Goal: Complete application form

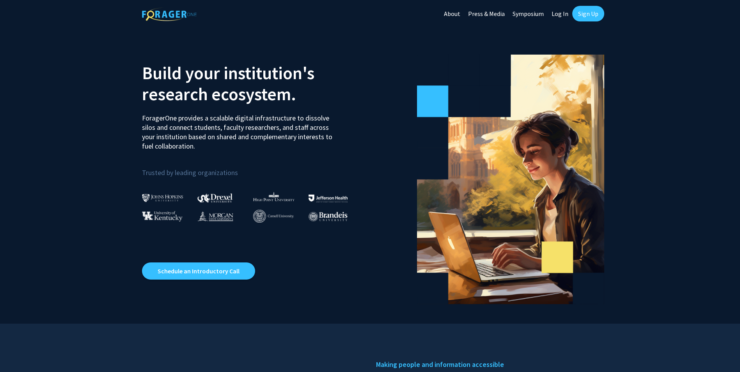
click at [560, 13] on link "Log In" at bounding box center [560, 13] width 25 height 27
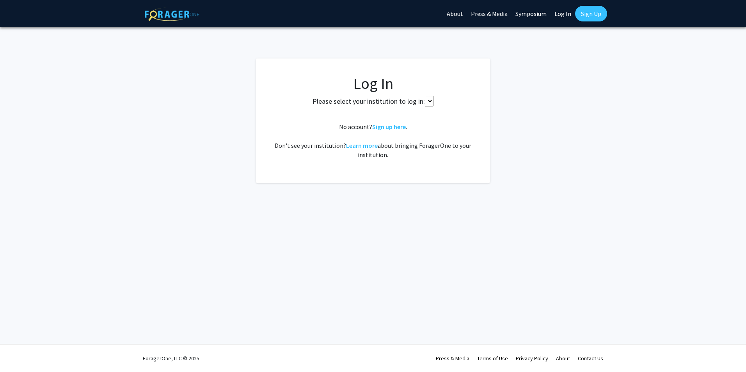
select select
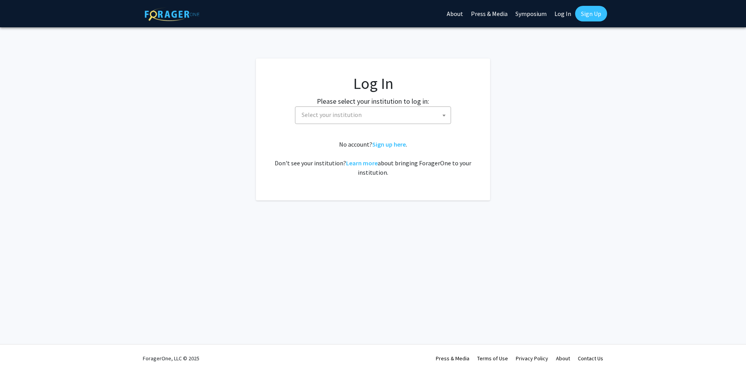
click at [434, 112] on span "Select your institution" at bounding box center [374, 115] width 152 height 16
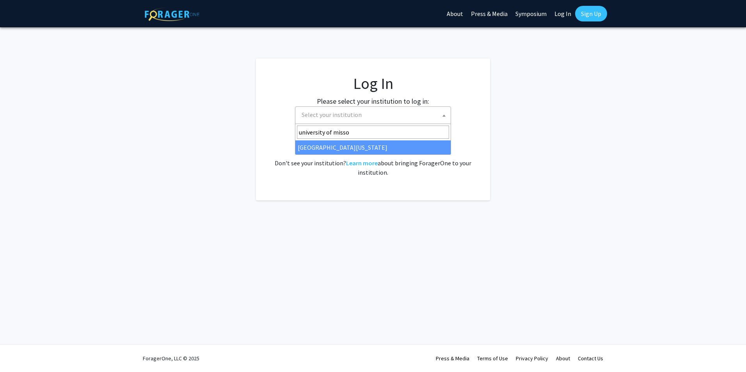
type input "university of missou"
select select "33"
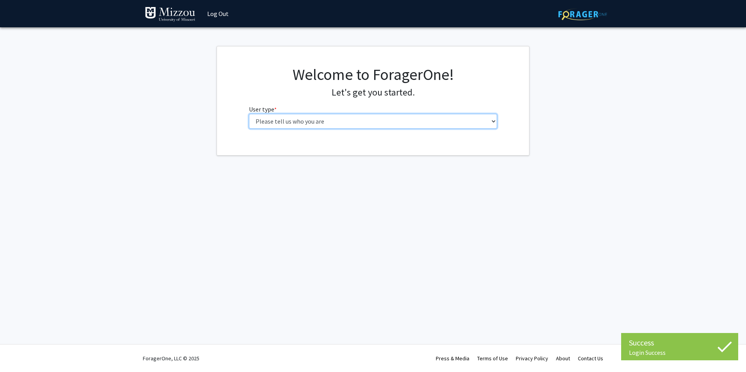
click at [373, 125] on select "Please tell us who you are Undergraduate Student Master's Student Doctoral Cand…" at bounding box center [373, 121] width 248 height 15
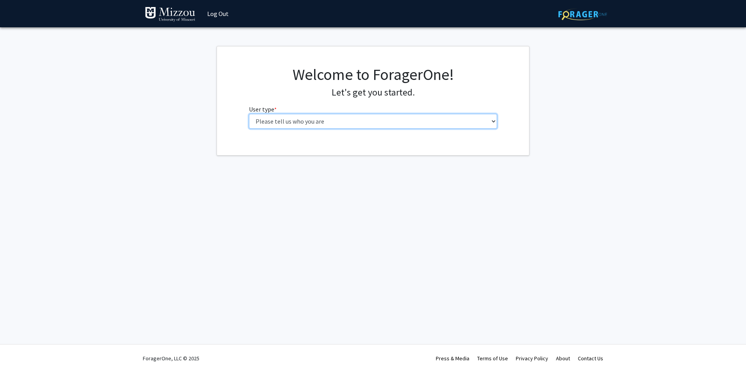
select select "5: faculty"
click at [249, 114] on select "Please tell us who you are Undergraduate Student Master's Student Doctoral Cand…" at bounding box center [373, 121] width 248 height 15
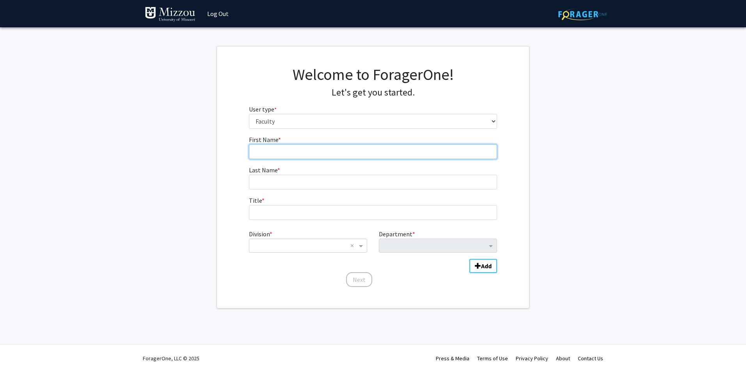
click at [291, 154] on input "First Name * required" at bounding box center [373, 151] width 248 height 15
type input "Mikaela"
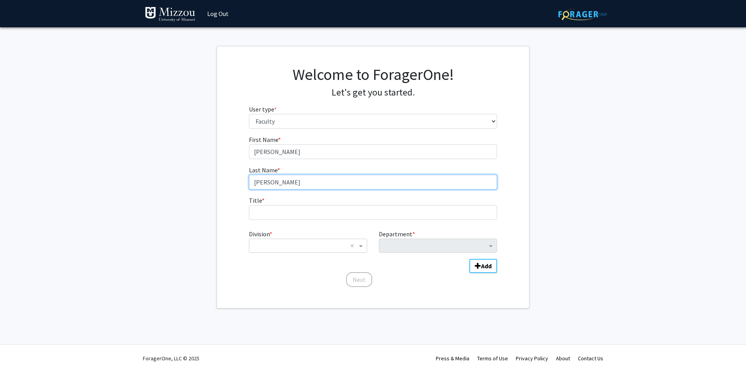
type input "Adams"
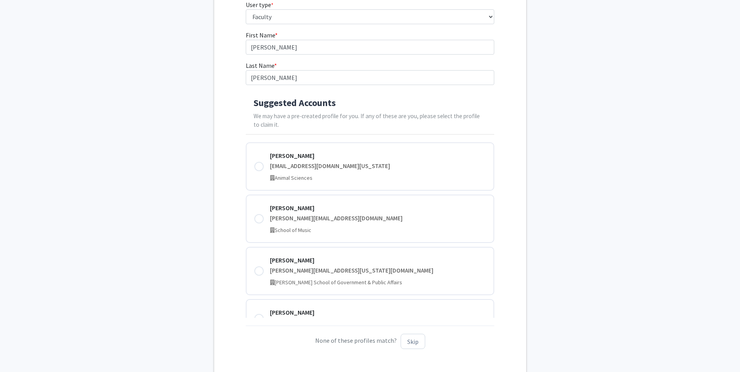
scroll to position [117, 0]
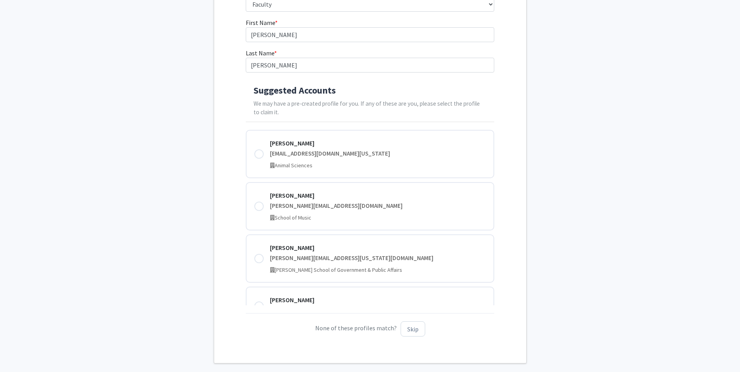
click at [321, 165] on div "Animal Sciences" at bounding box center [378, 166] width 216 height 8
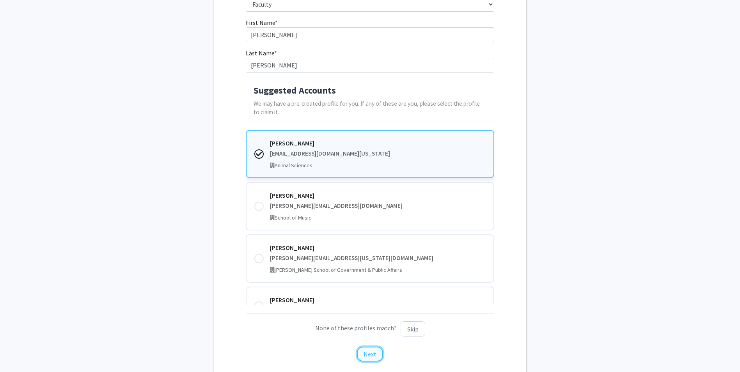
click at [373, 356] on button "Next" at bounding box center [370, 354] width 26 height 15
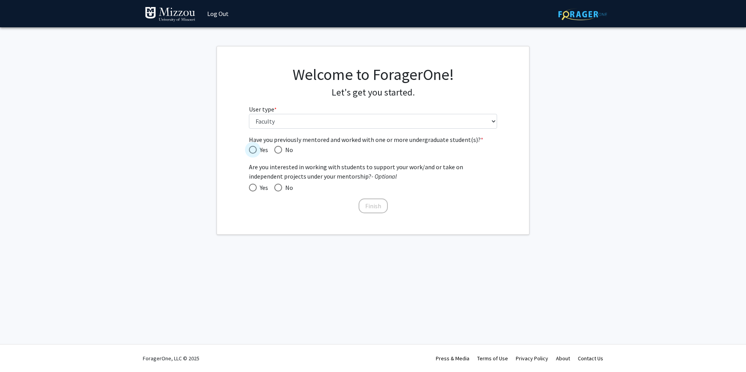
click at [254, 150] on span "Have you previously mentored and worked with one or more undergraduate student(…" at bounding box center [253, 150] width 8 height 8
click at [254, 150] on input "Yes" at bounding box center [253, 150] width 8 height 8
radio input "true"
click at [279, 187] on span at bounding box center [278, 188] width 8 height 8
click at [279, 187] on input "No" at bounding box center [278, 188] width 8 height 8
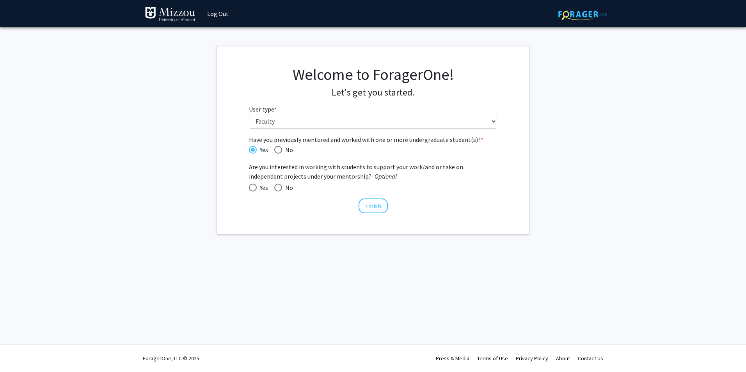
radio input "true"
click at [280, 186] on span at bounding box center [278, 188] width 8 height 8
click at [280, 186] on input "No" at bounding box center [278, 188] width 8 height 8
click at [258, 186] on span "Yes" at bounding box center [262, 187] width 11 height 9
click at [257, 186] on input "Yes" at bounding box center [253, 188] width 8 height 8
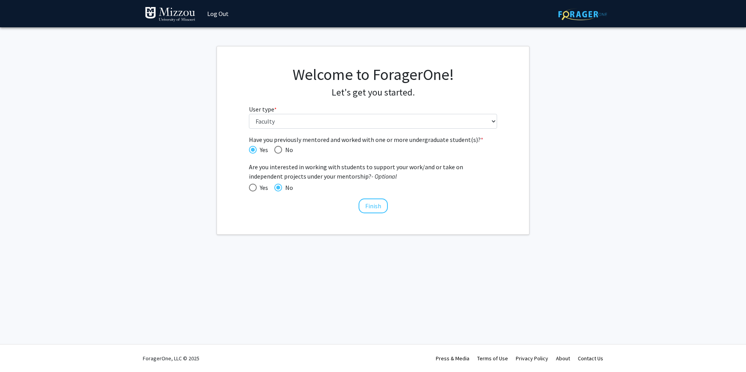
radio input "true"
click at [278, 188] on span at bounding box center [278, 188] width 0 height 0
click at [278, 187] on input "No" at bounding box center [278, 188] width 8 height 8
radio input "true"
click at [374, 206] on button "Finish" at bounding box center [373, 206] width 29 height 15
